Goal: Information Seeking & Learning: Learn about a topic

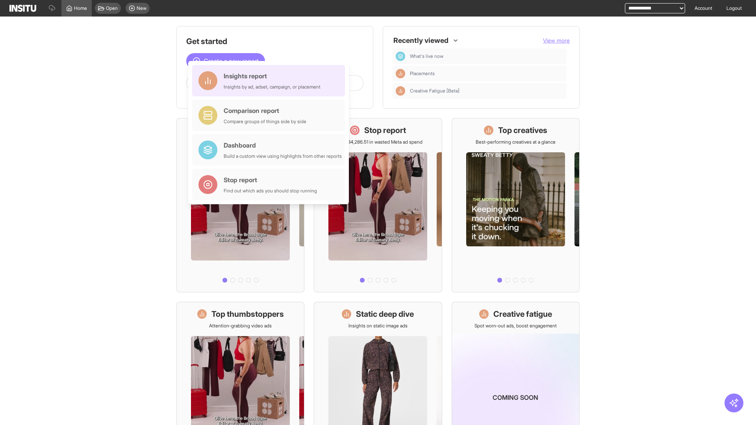
click at [270, 81] on div "Insights report Insights by ad, adset, campaign, or placement" at bounding box center [272, 80] width 97 height 19
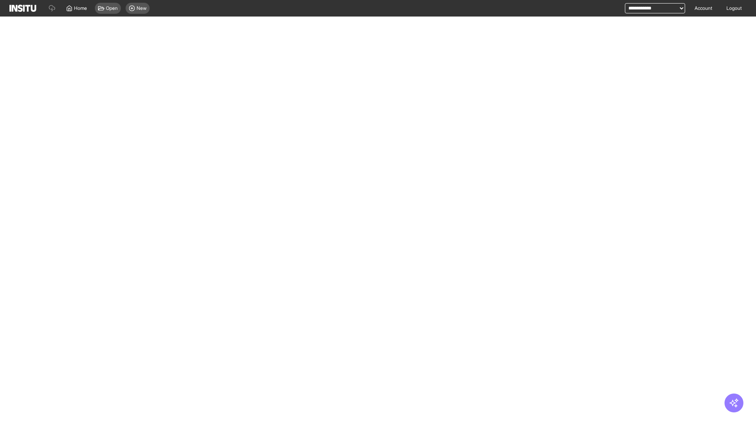
select select "**"
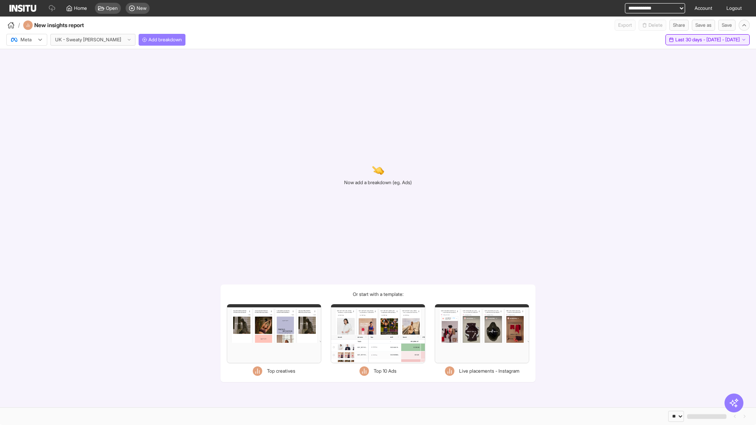
click at [696, 40] on span "Last 30 days - [DATE] - [DATE]" at bounding box center [707, 40] width 65 height 6
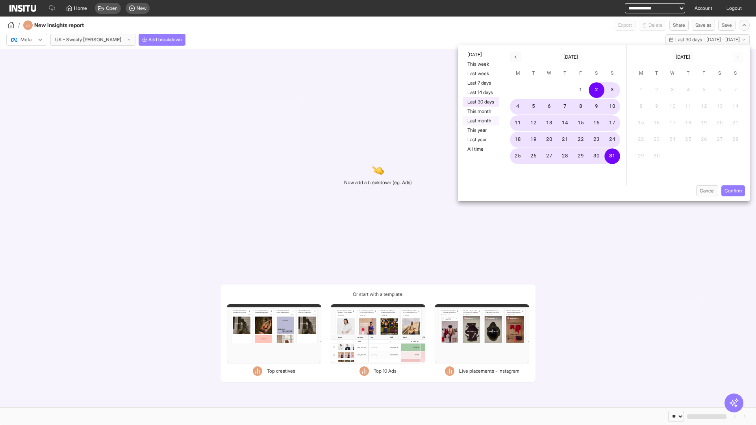
click at [480, 121] on button "Last month" at bounding box center [480, 120] width 36 height 9
